Goal: Transaction & Acquisition: Purchase product/service

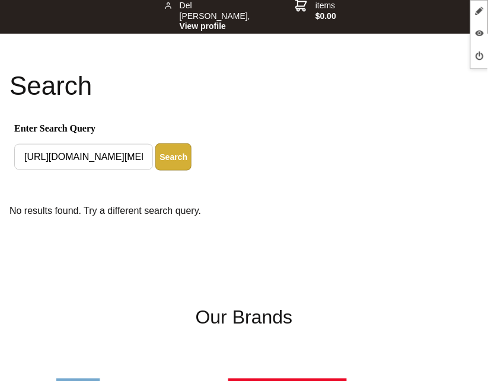
scroll to position [135, 0]
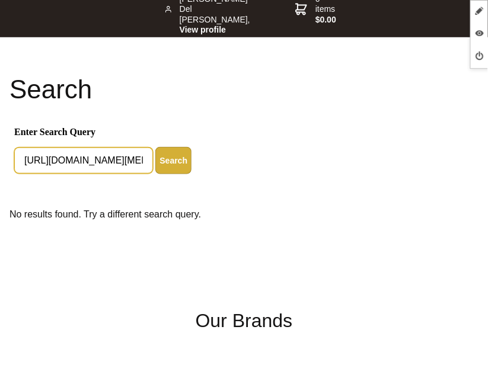
click at [126, 165] on input "https://www.gifttree.us/products/gift-tree-mens-slimming-body-shaper-abs-compre…" at bounding box center [83, 161] width 139 height 26
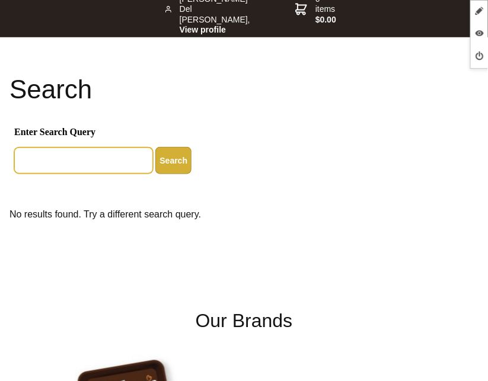
paste input "Men's Slimming Body Shaper"
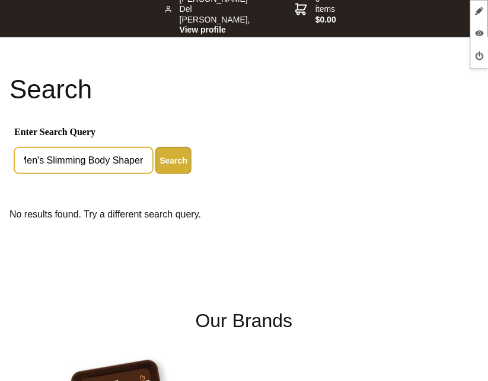
type input "Men's Slimming Body Shaper"
click at [155, 147] on button "Search" at bounding box center [173, 160] width 36 height 27
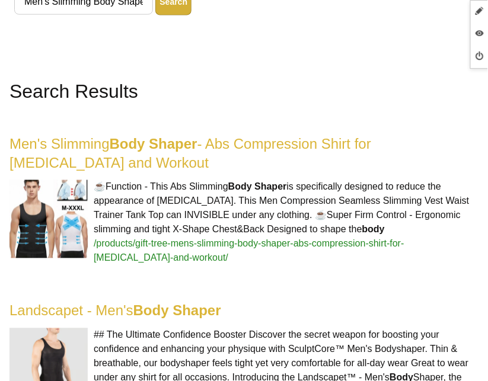
scroll to position [318, 0]
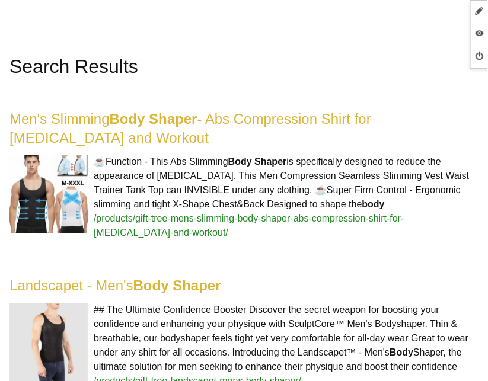
click at [69, 122] on link "Men's Slimming Body Shaper - Abs Compression Shirt for [MEDICAL_DATA] and Worko…" at bounding box center [190, 128] width 362 height 35
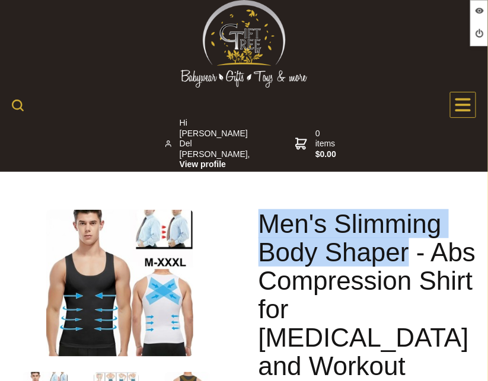
drag, startPoint x: 262, startPoint y: 229, endPoint x: 410, endPoint y: 254, distance: 150.4
click at [410, 254] on h1 "Men's Slimming Body Shaper - Abs Compression Shirt for Gynecomastia and Workout" at bounding box center [369, 295] width 221 height 171
copy h1 "Men's Slimming Body Shaper"
